Goal: Navigation & Orientation: Find specific page/section

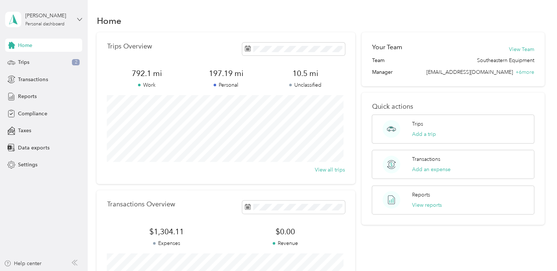
click at [81, 17] on icon at bounding box center [79, 19] width 5 height 5
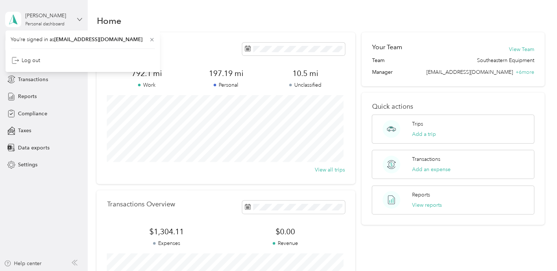
click at [81, 17] on icon at bounding box center [79, 19] width 5 height 5
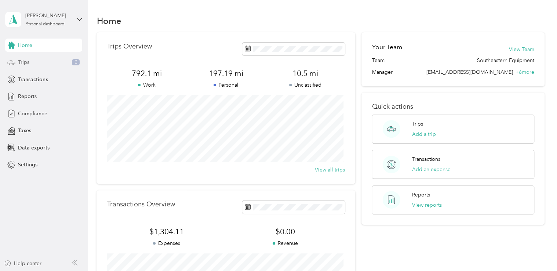
click at [37, 60] on div "Trips 2" at bounding box center [43, 62] width 77 height 13
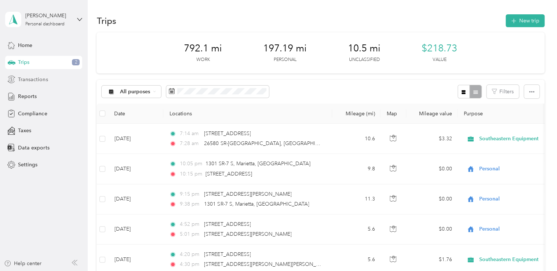
click at [37, 77] on span "Transactions" at bounding box center [33, 80] width 30 height 8
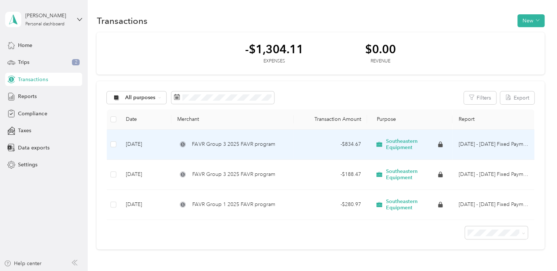
click at [189, 142] on div "FAVR Group 3 2025 FAVR program" at bounding box center [232, 144] width 110 height 8
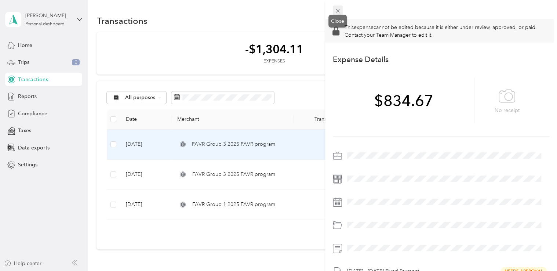
click at [340, 9] on icon at bounding box center [338, 11] width 6 height 6
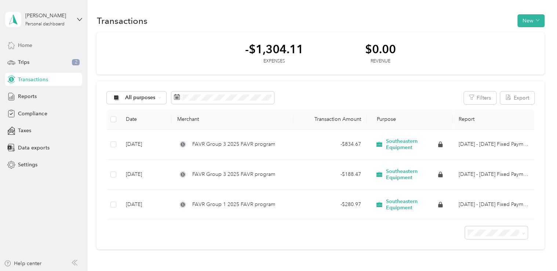
click at [36, 47] on div "Home" at bounding box center [43, 45] width 77 height 13
